Goal: Navigation & Orientation: Find specific page/section

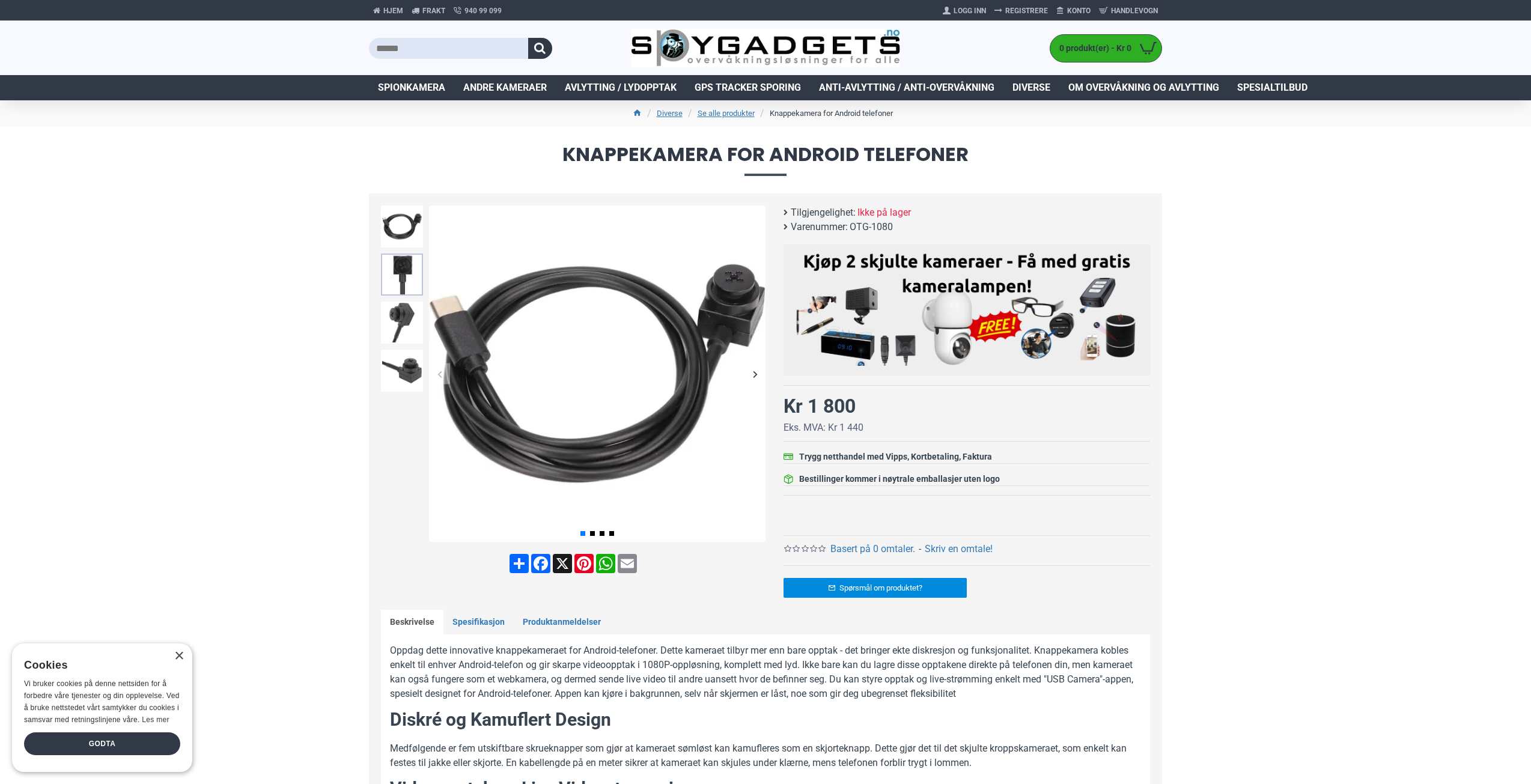
click at [413, 277] on img at bounding box center [402, 275] width 42 height 42
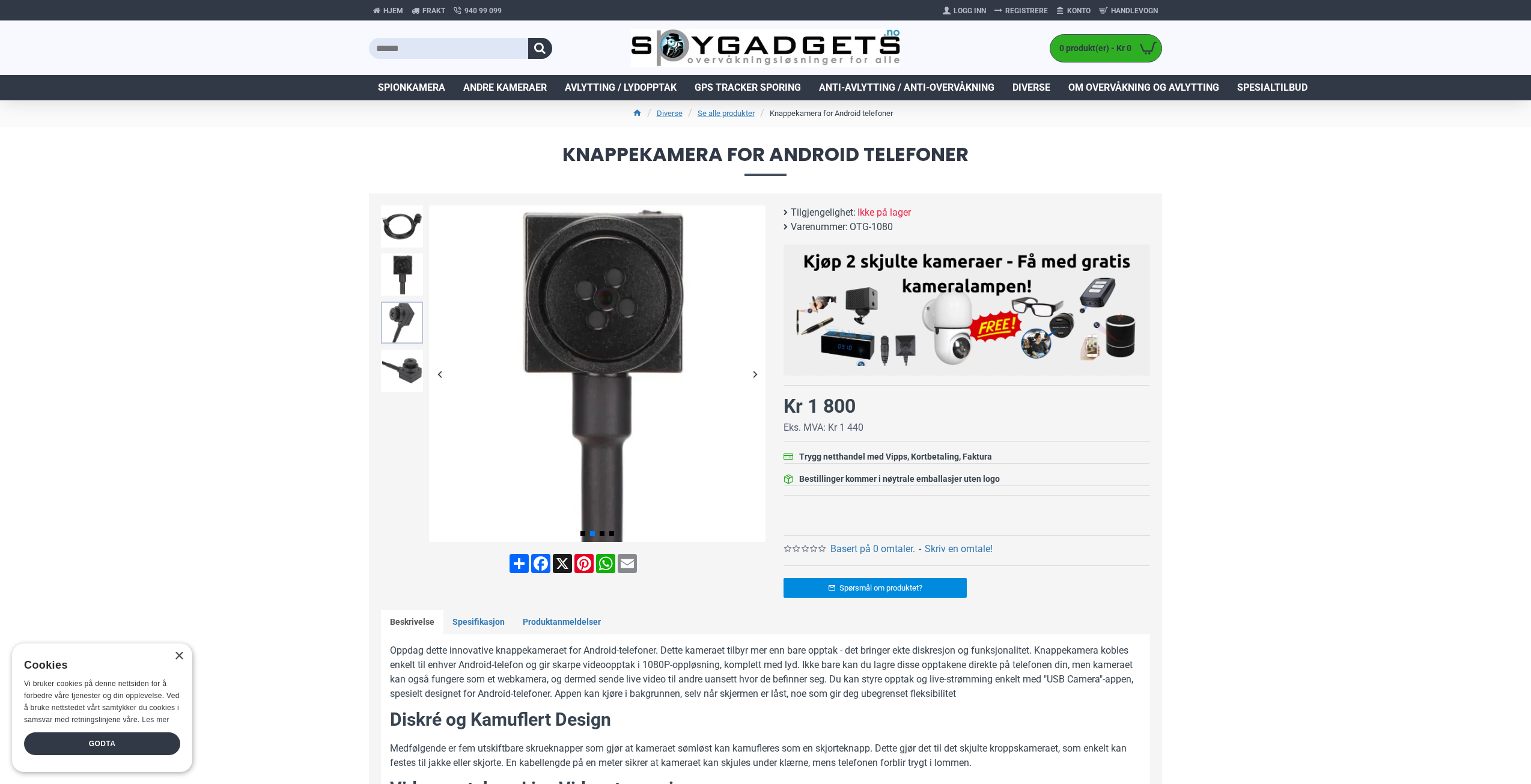
click at [414, 331] on img at bounding box center [402, 322] width 42 height 42
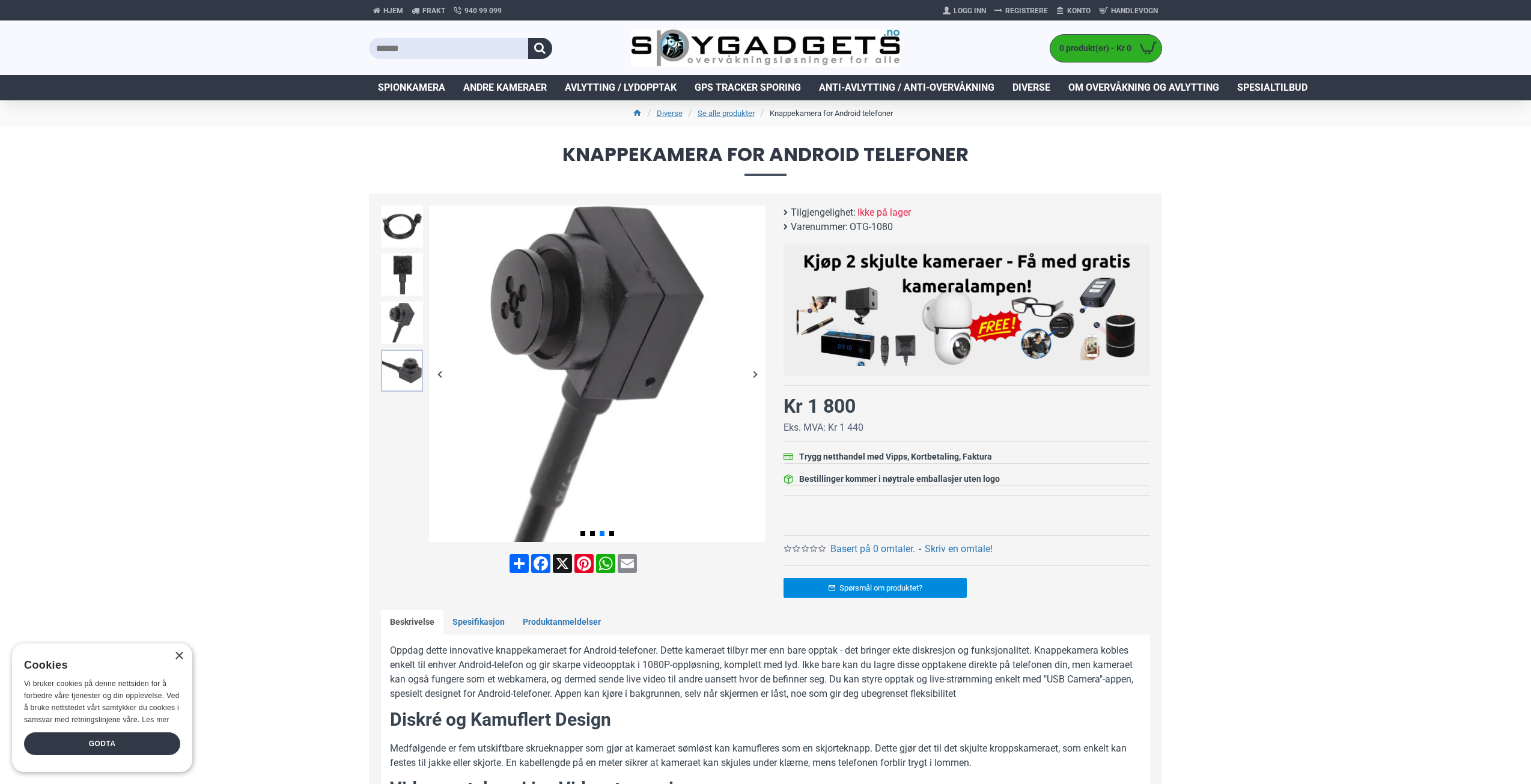
click at [415, 379] on img at bounding box center [402, 370] width 42 height 42
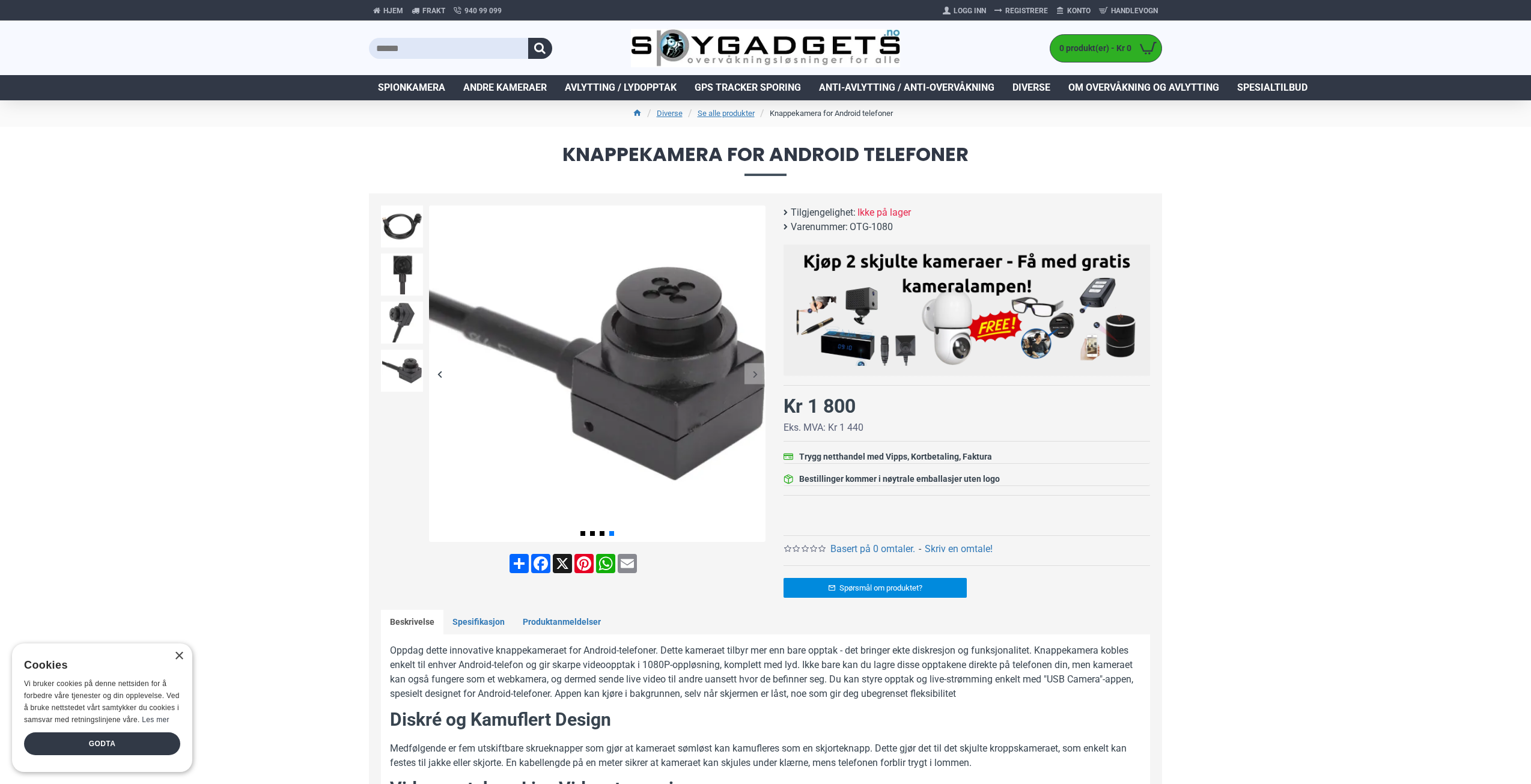
click at [751, 374] on div "Next slide" at bounding box center [754, 374] width 21 height 21
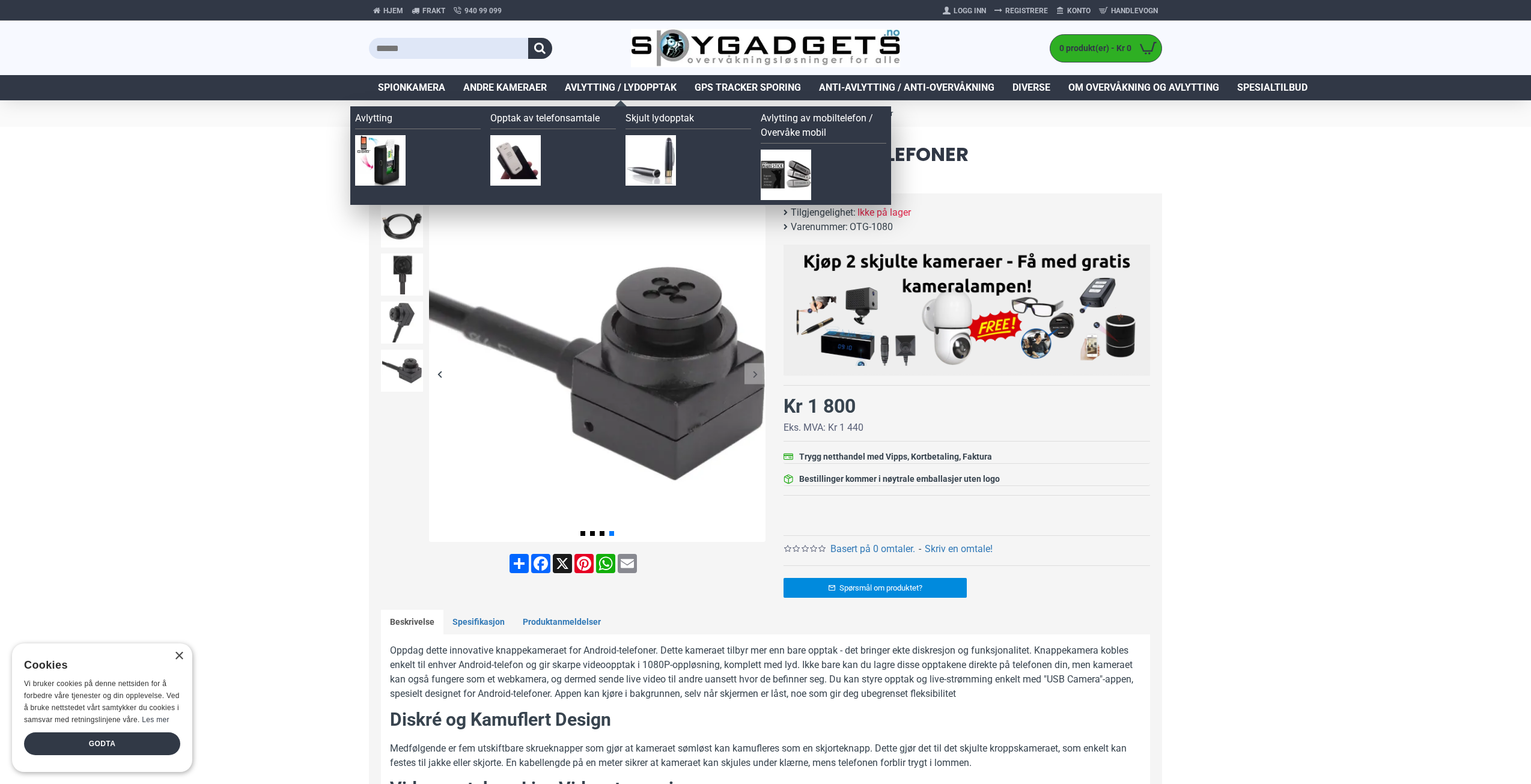
click at [606, 93] on span "Avlytting / Lydopptak" at bounding box center [621, 88] width 112 height 14
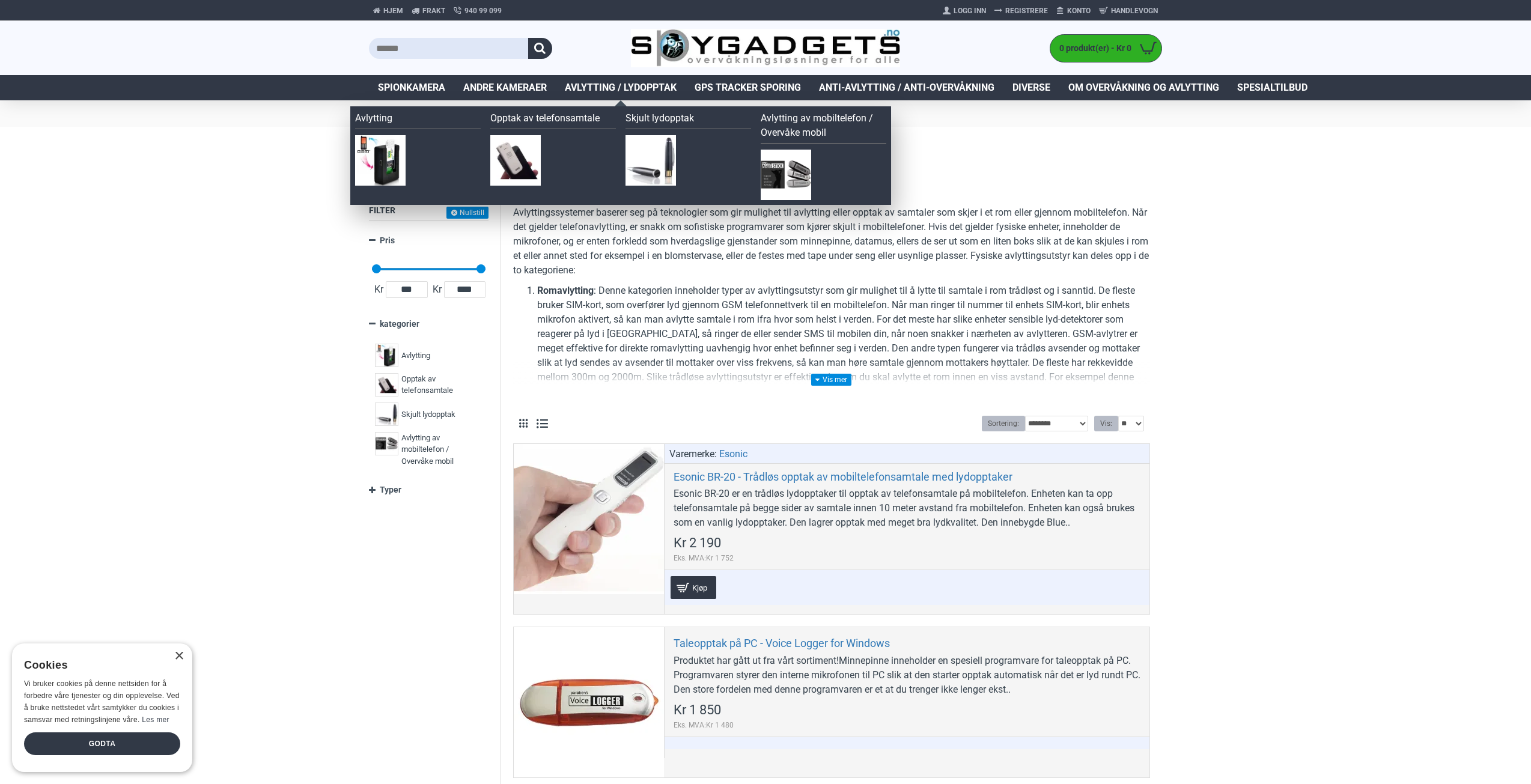
click at [589, 91] on span "Avlytting / Lydopptak" at bounding box center [621, 88] width 112 height 14
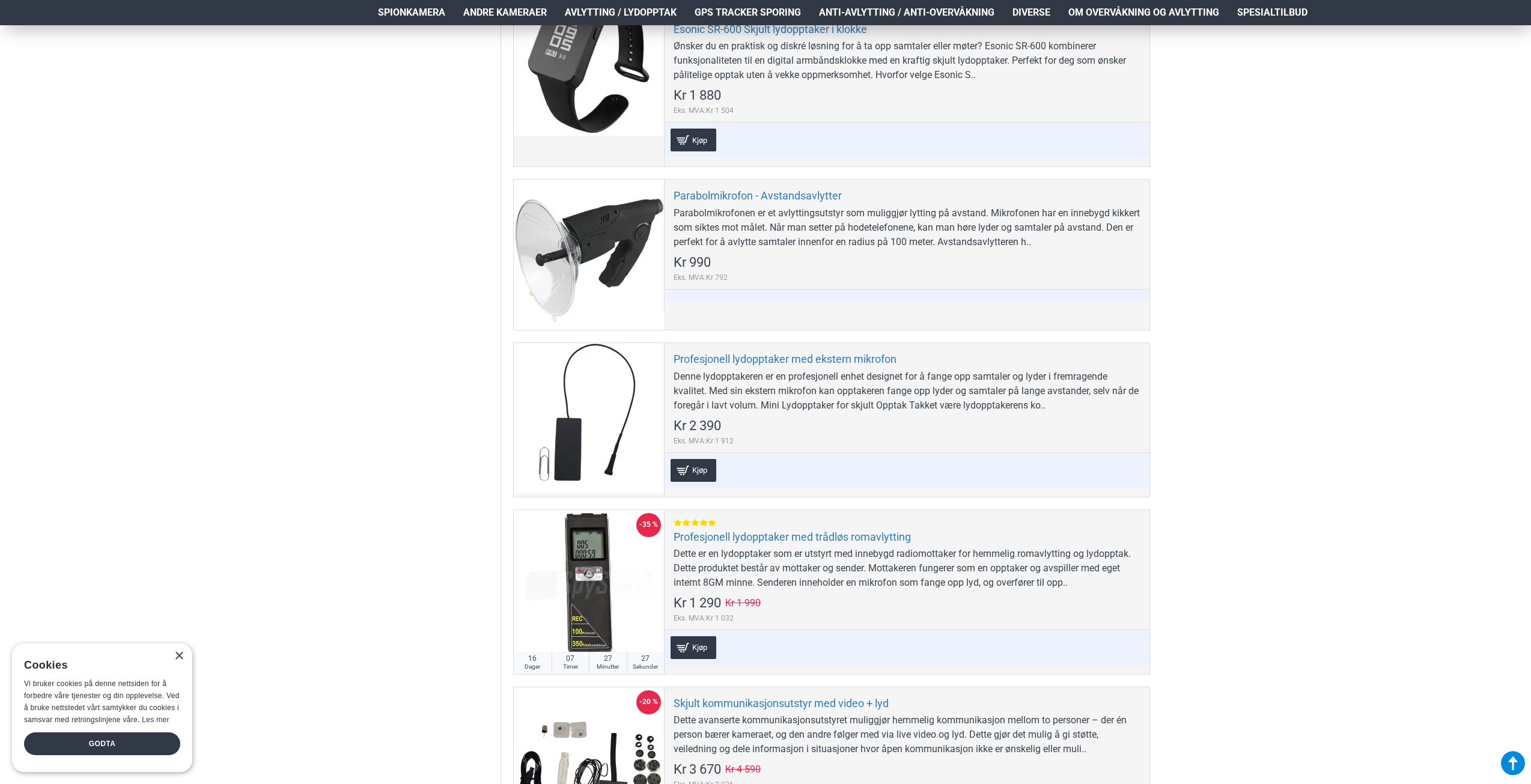
scroll to position [1923, 0]
